Goal: Find contact information: Find contact information

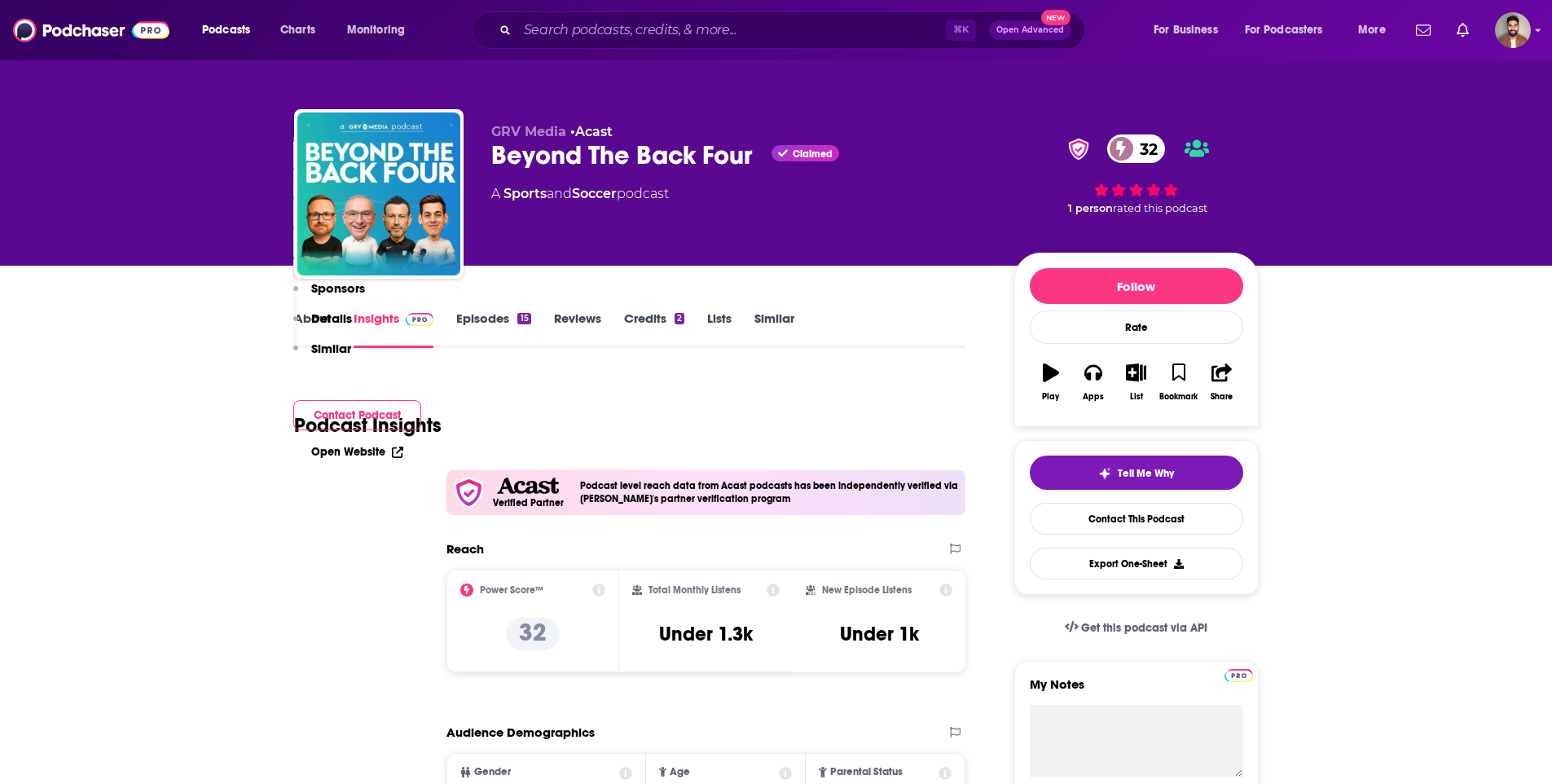
scroll to position [1528, 0]
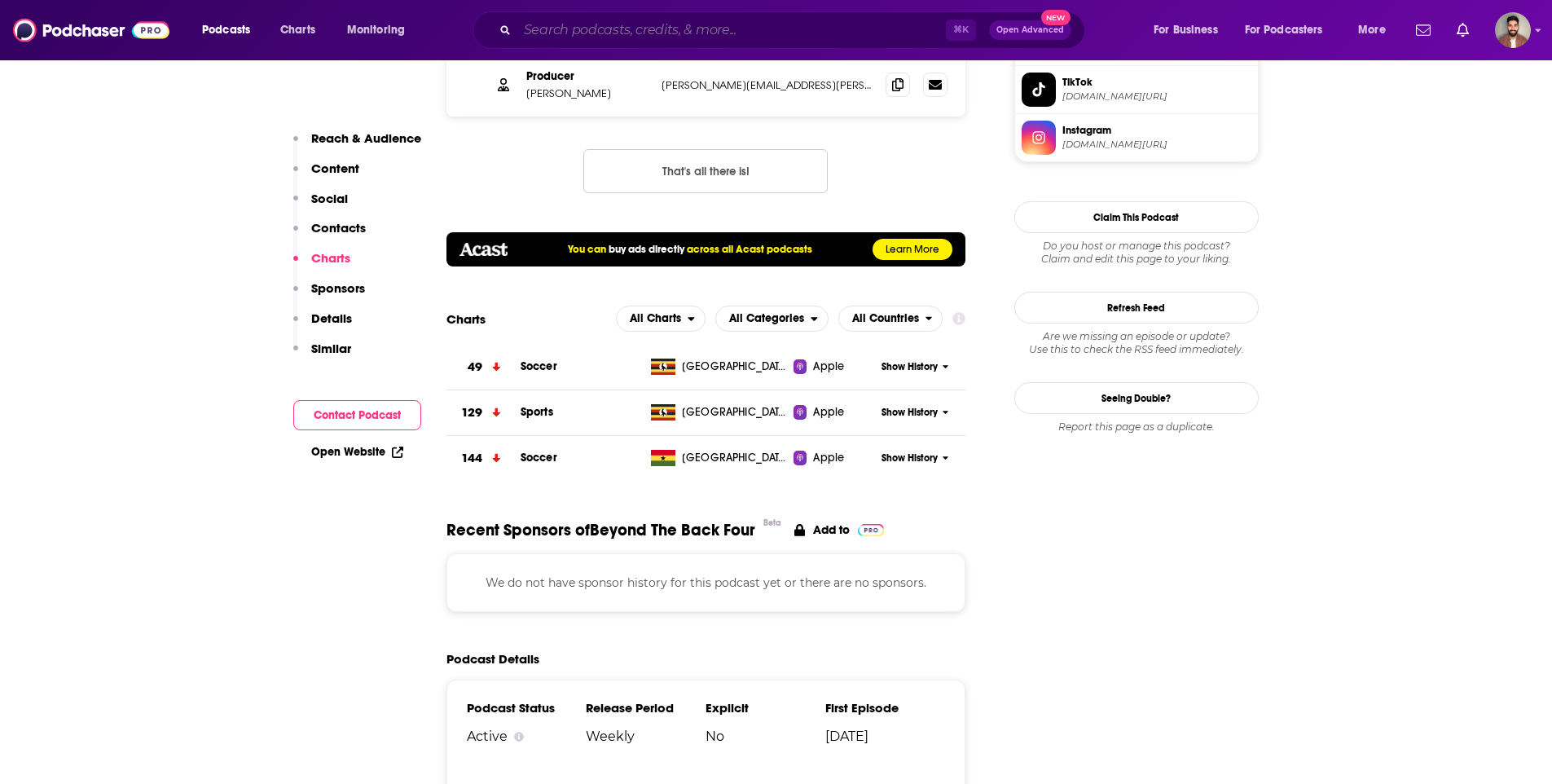
click at [597, 29] on input "Search podcasts, credits, & more..." at bounding box center [732, 30] width 429 height 26
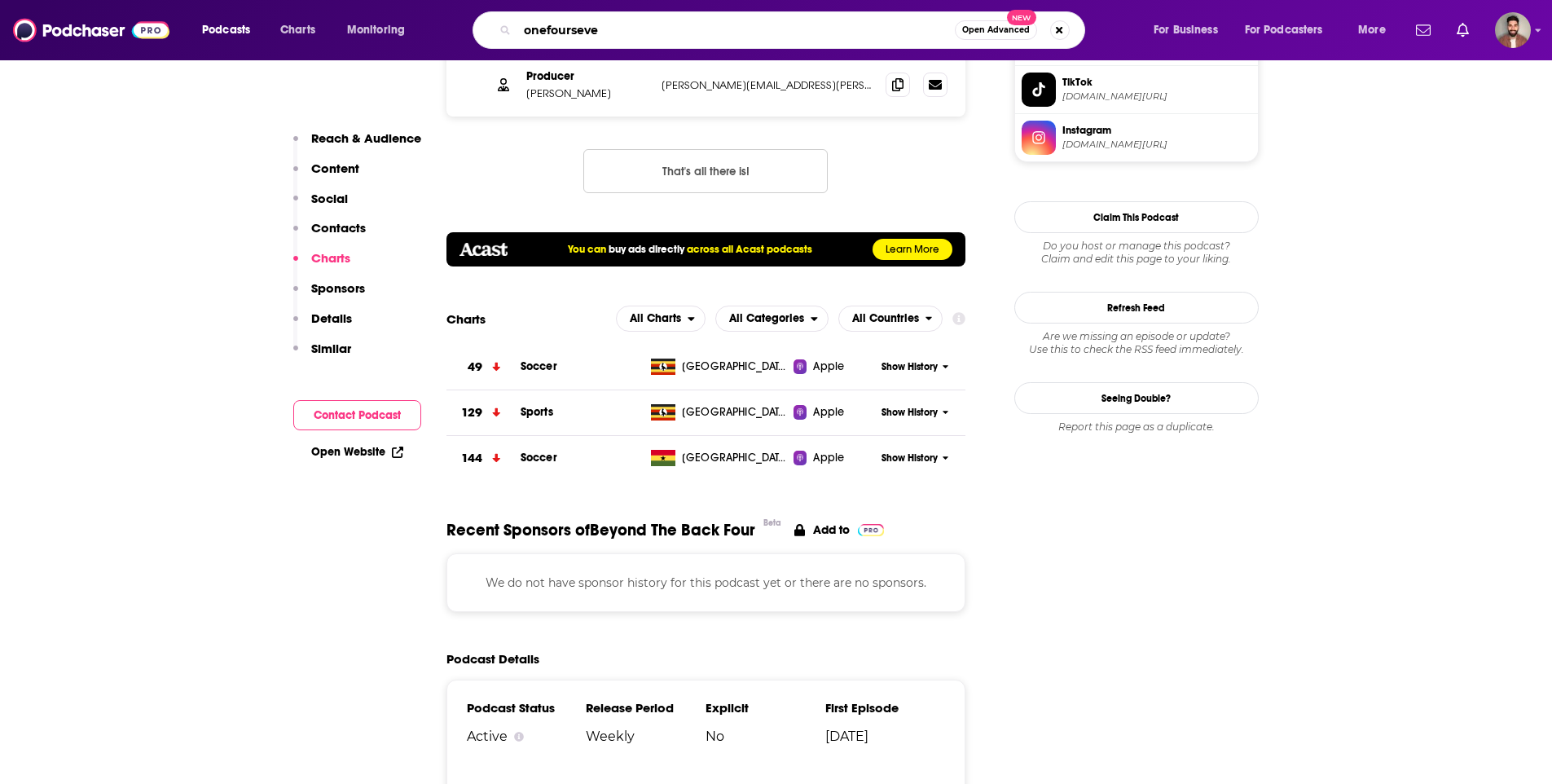
type input "onefourseven"
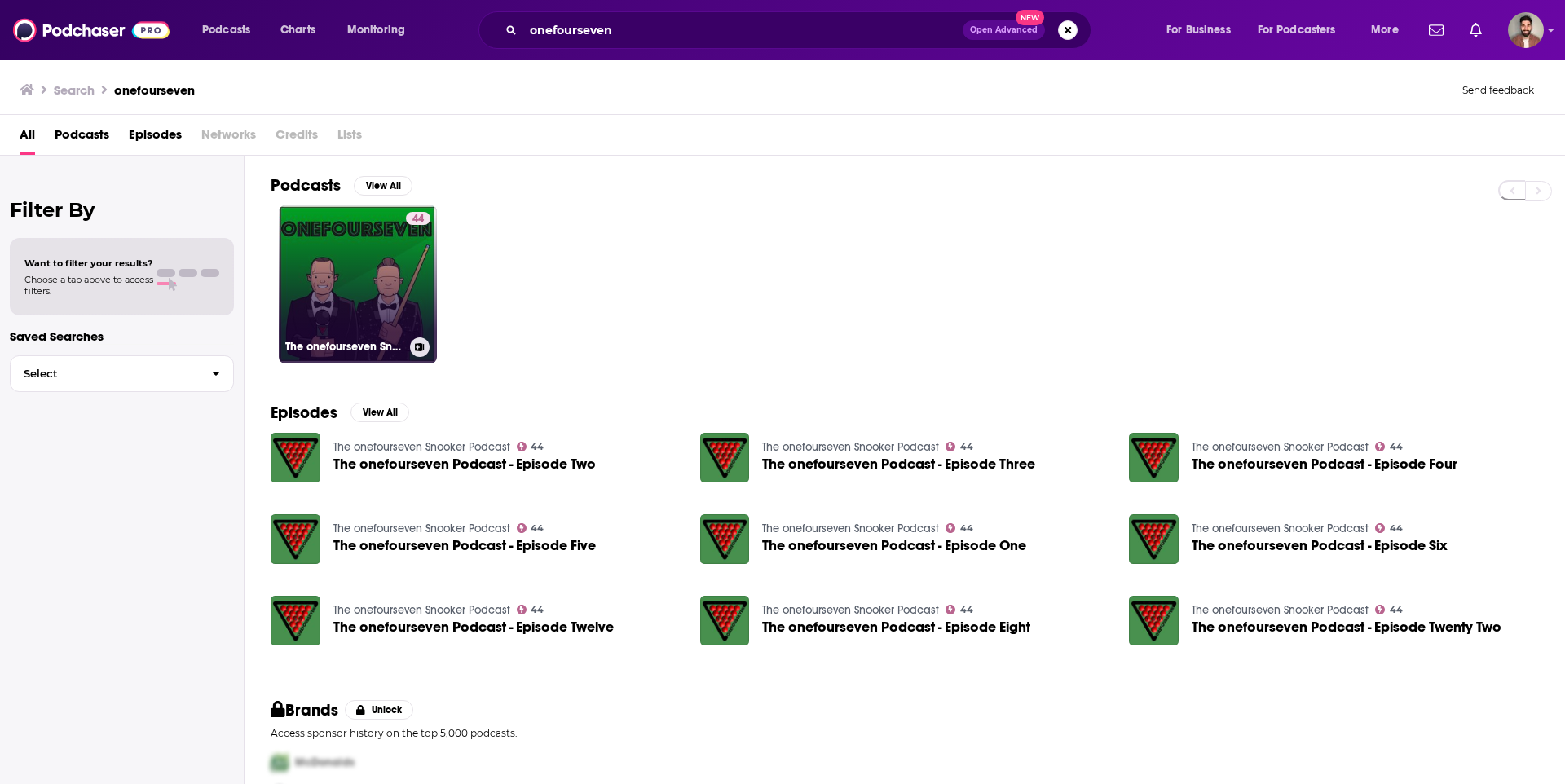
click at [390, 303] on link "44 The onefourseven Snooker Podcast" at bounding box center [357, 284] width 158 height 158
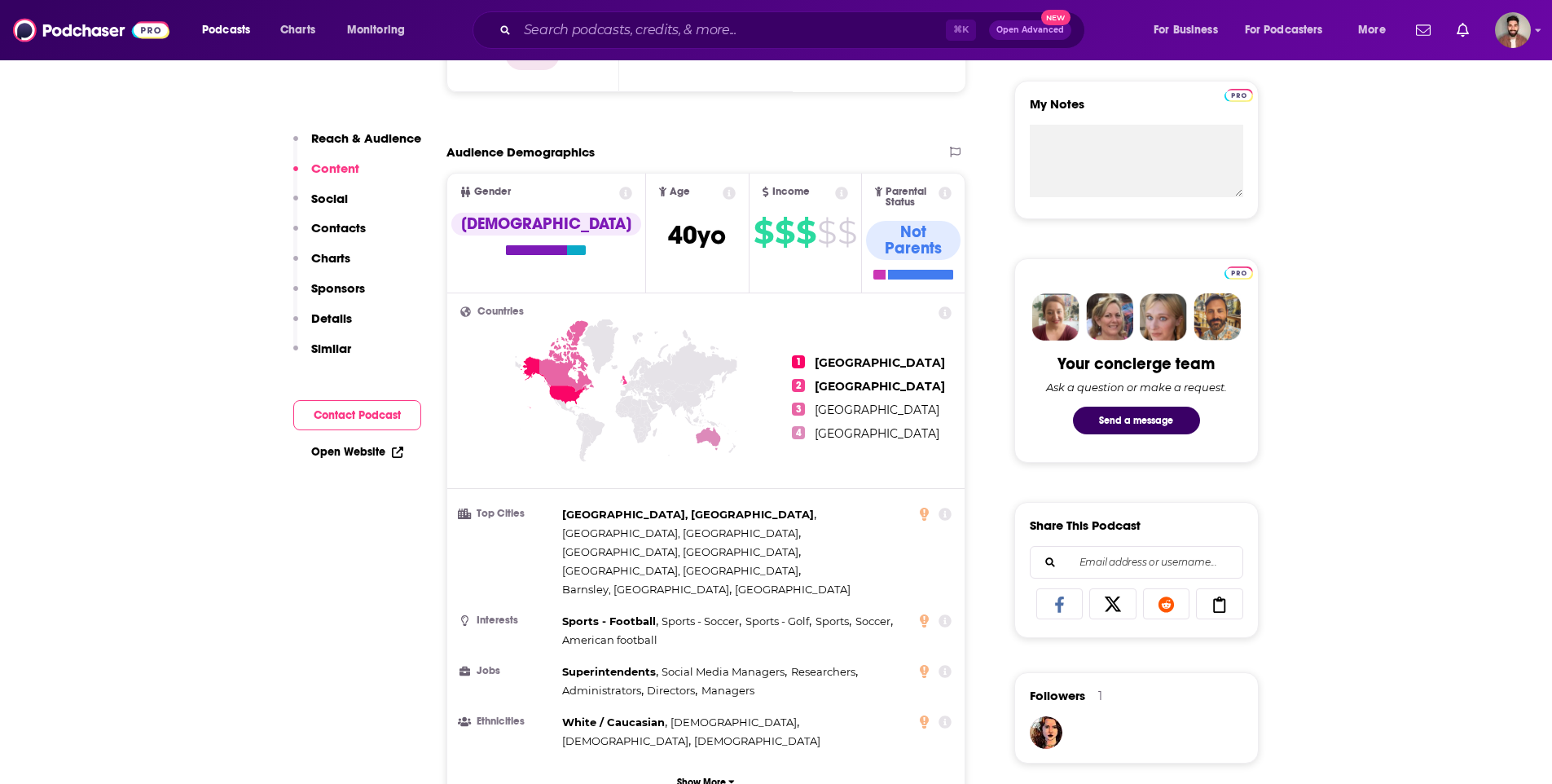
scroll to position [1140, 0]
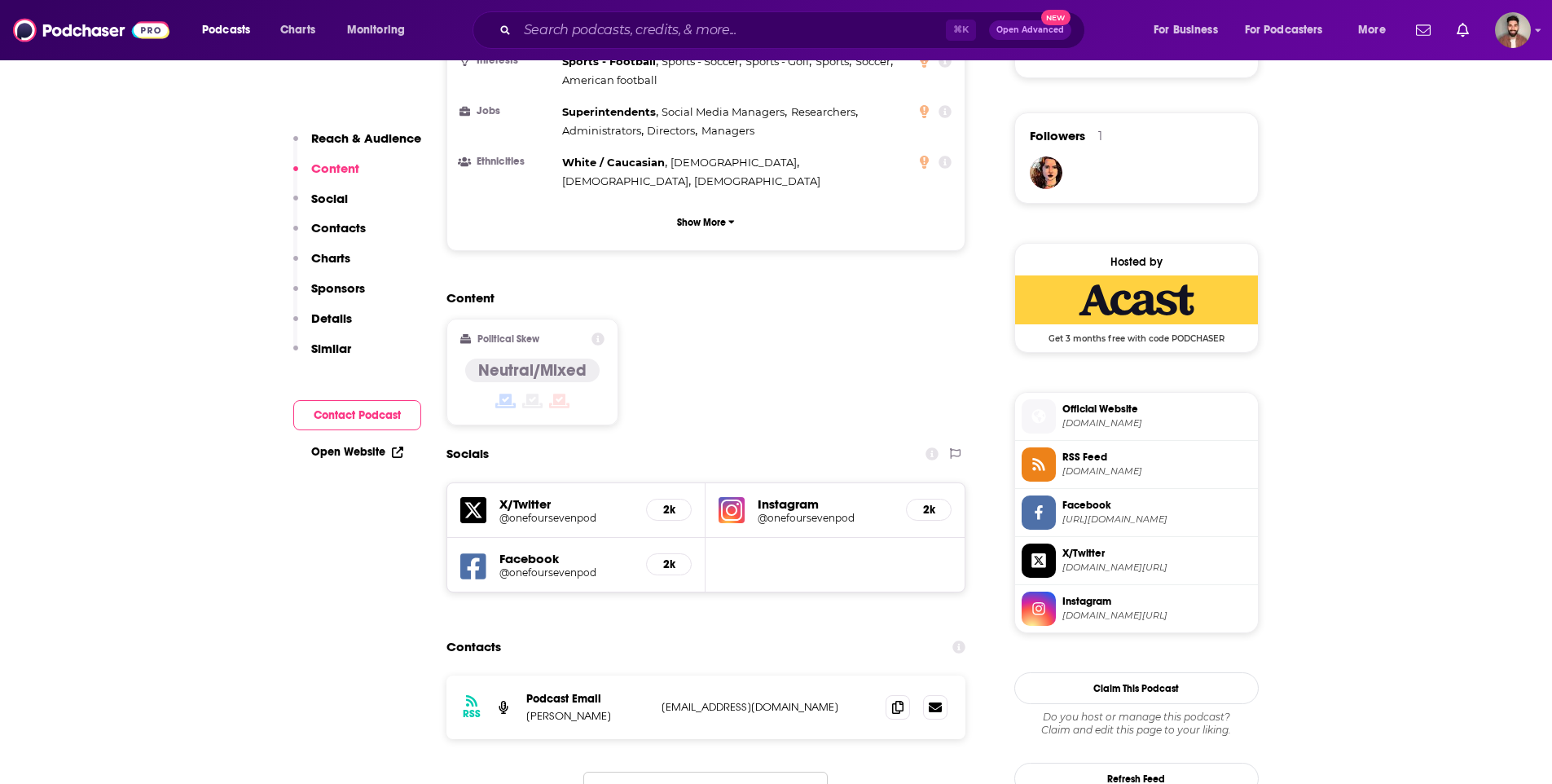
click at [539, 483] on div "X/Twitter @onefoursevenpod 2k" at bounding box center [577, 511] width 259 height 54
click at [532, 496] on h5 "X/Twitter" at bounding box center [566, 504] width 134 height 16
click at [467, 497] on icon at bounding box center [473, 510] width 26 height 26
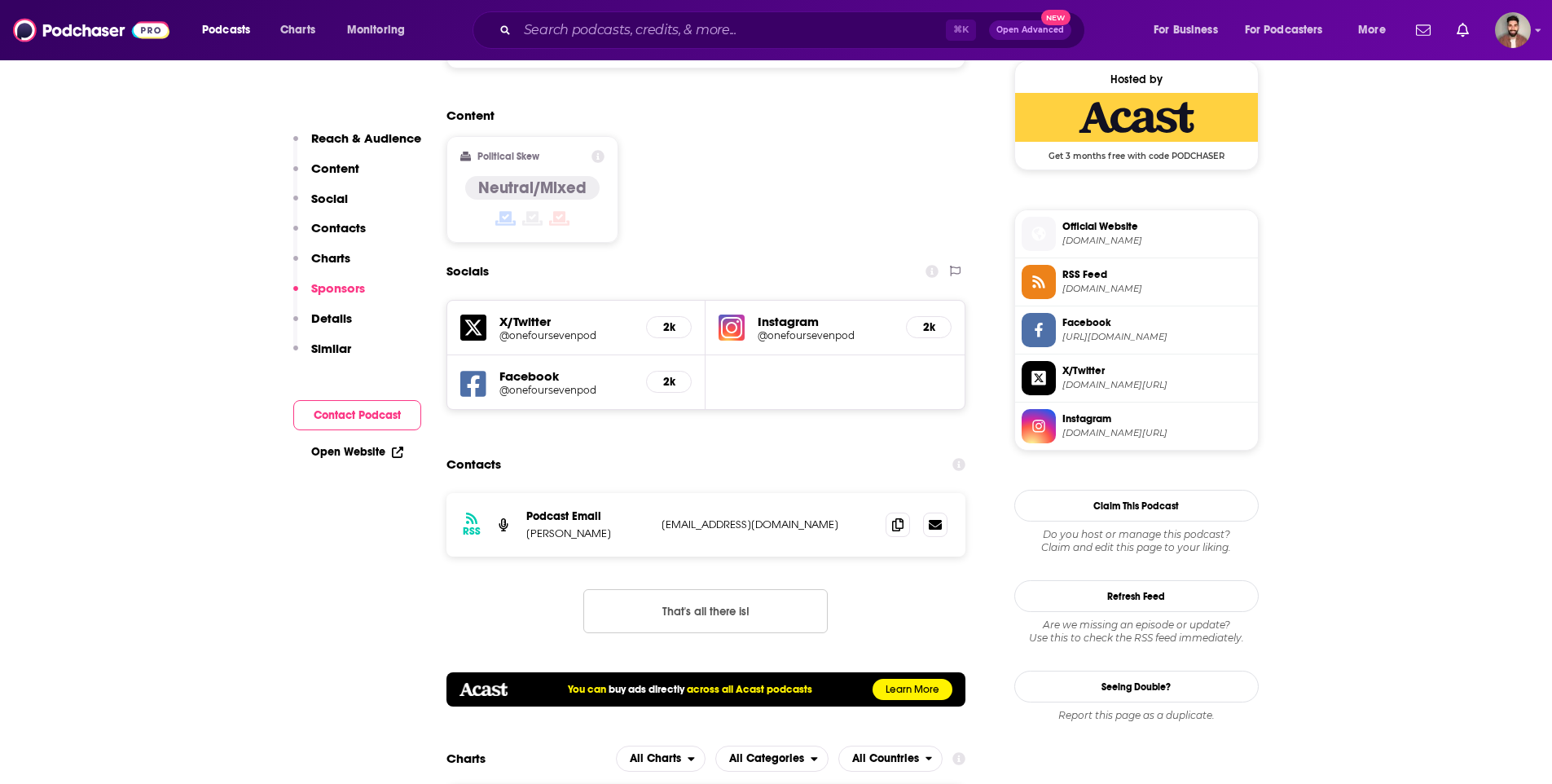
scroll to position [1214, 0]
